Goal: Complete application form

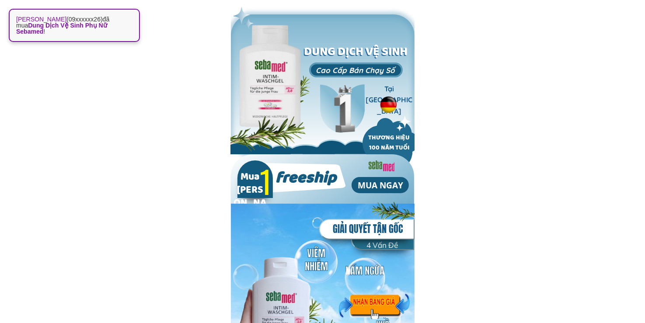
click at [376, 305] on div at bounding box center [374, 307] width 71 height 26
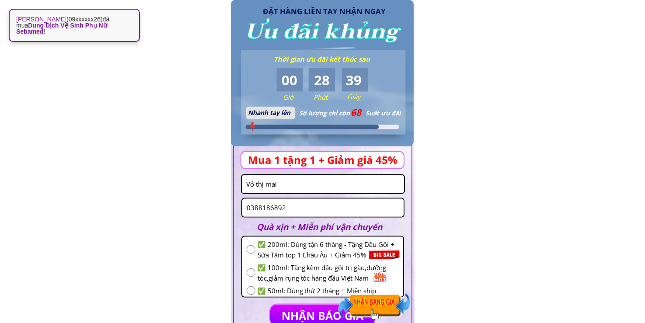
click at [310, 206] on input "0388186892" at bounding box center [323, 208] width 157 height 18
paste input "2604599"
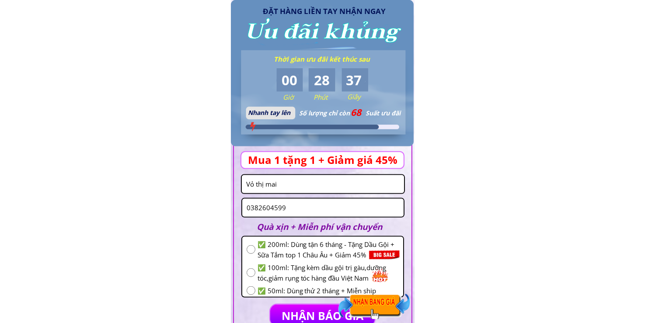
type input "0382604599"
click at [297, 189] on input "Vỏ thị mai" at bounding box center [323, 184] width 158 height 18
paste input "[PERSON_NAME]"
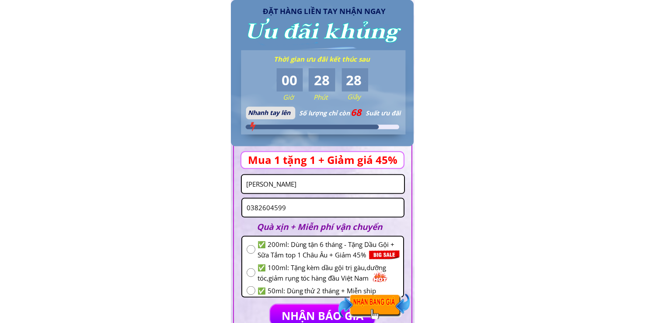
type input "[PERSON_NAME]"
click at [253, 247] on input "radio" at bounding box center [251, 249] width 9 height 9
radio input "true"
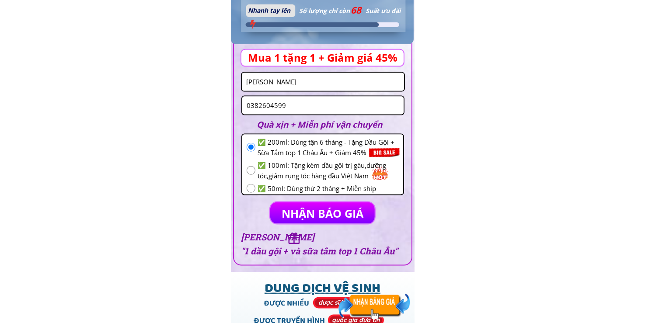
click at [293, 209] on p "NHẬN BÁO GIÁ" at bounding box center [322, 213] width 105 height 21
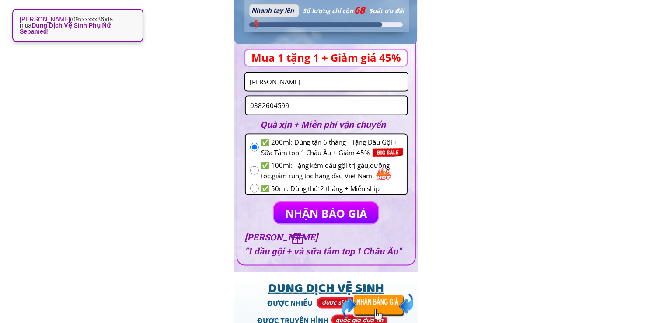
scroll to position [0, 0]
